Goal: Information Seeking & Learning: Learn about a topic

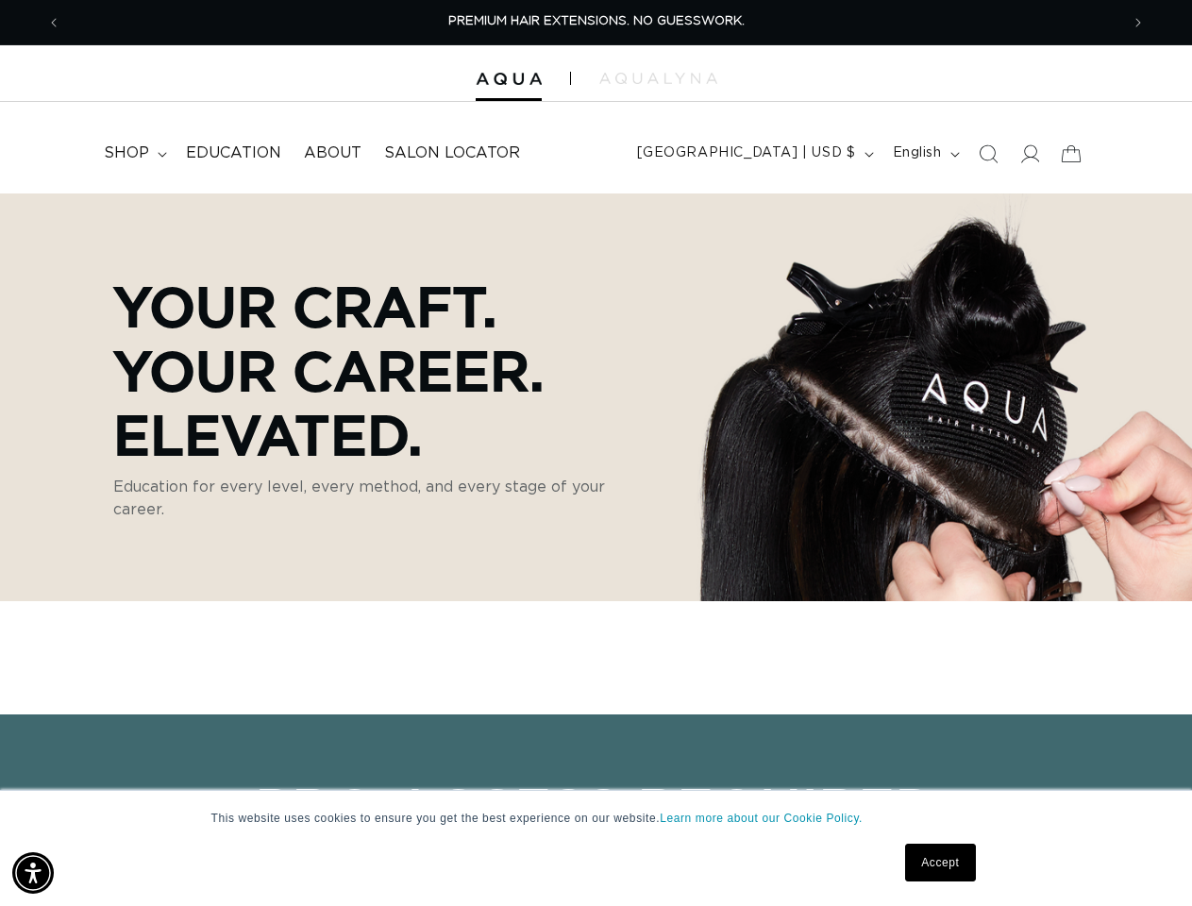
click at [595, 453] on p "Your Craft. Your Career. Elevated." at bounding box center [382, 370] width 538 height 192
click at [33, 873] on img "Accessibility Menu" at bounding box center [33, 873] width 42 height 42
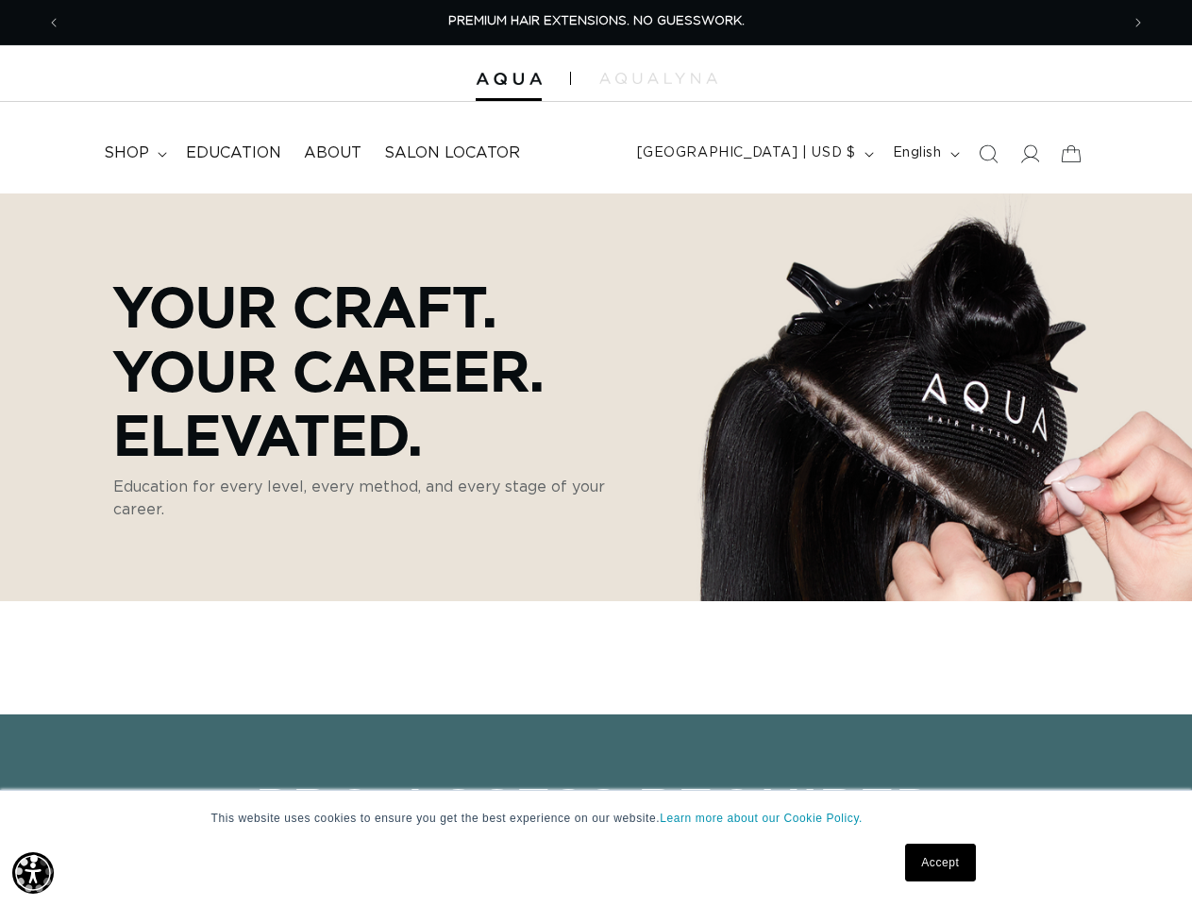
scroll to position [0, 1058]
